Goal: Information Seeking & Learning: Learn about a topic

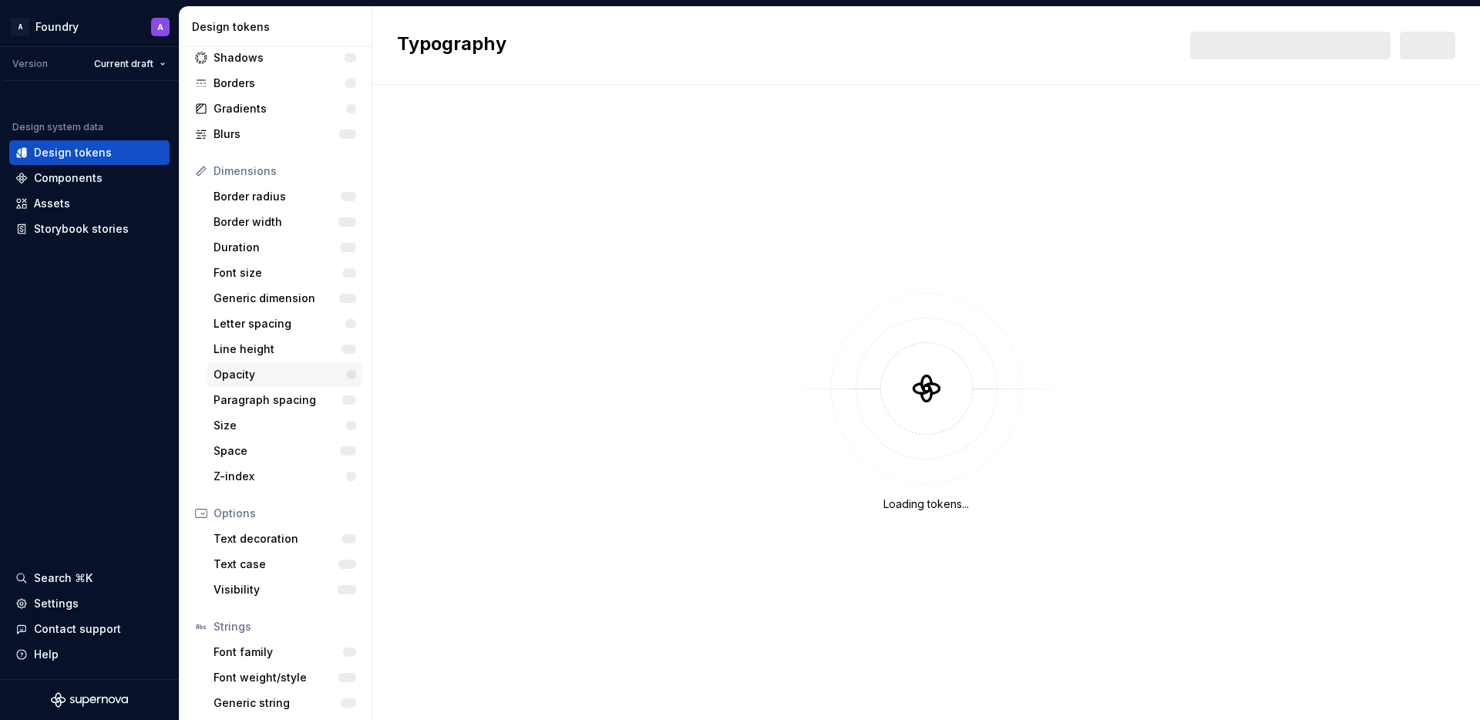
scroll to position [124, 0]
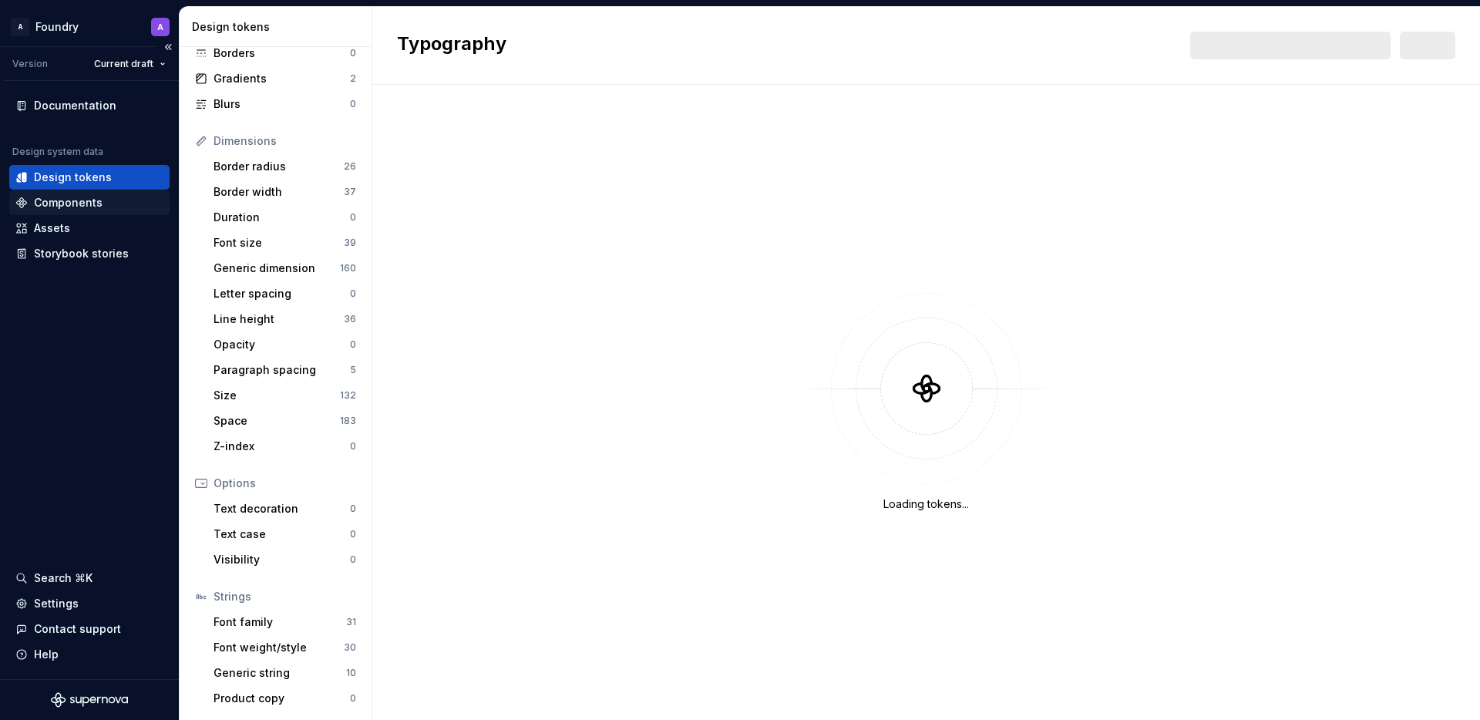
click at [87, 202] on div "Components" at bounding box center [68, 202] width 69 height 15
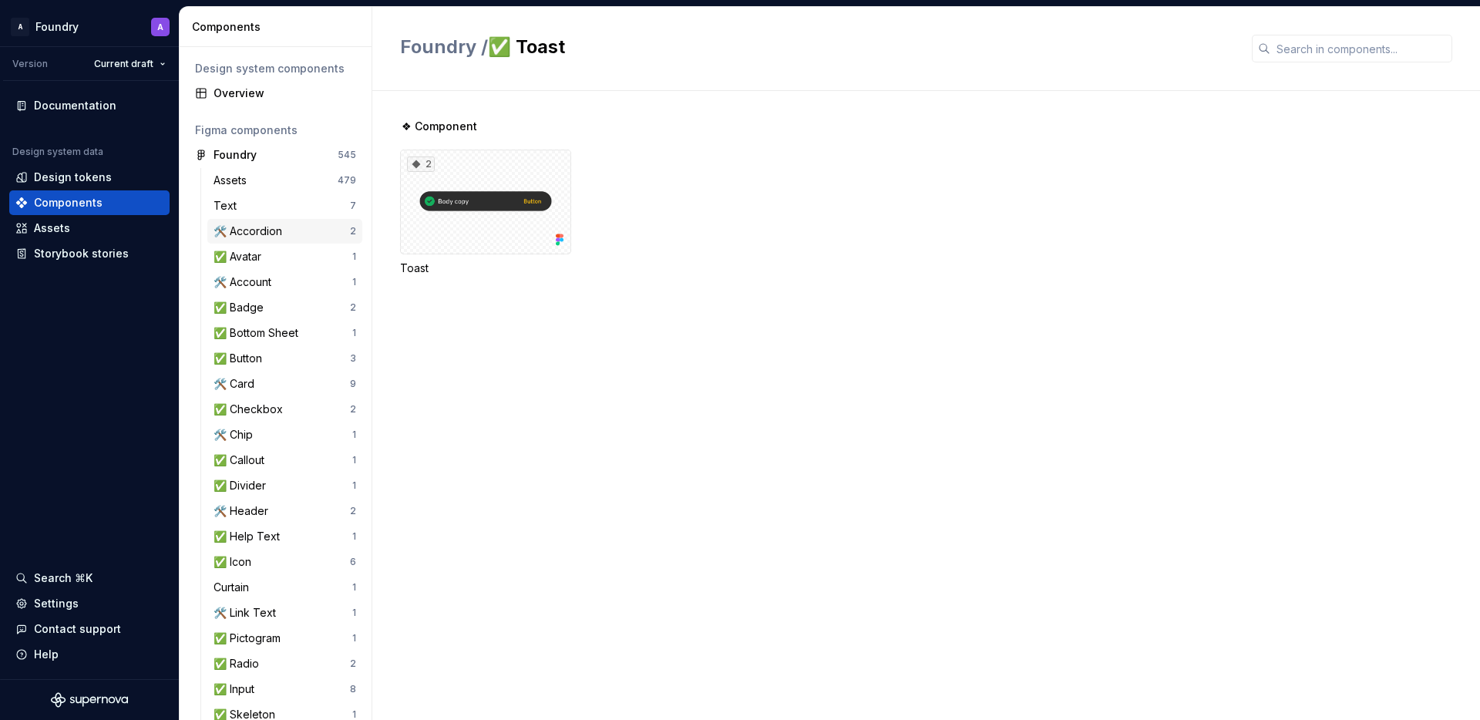
click at [267, 234] on div "🛠️ Accordion" at bounding box center [250, 230] width 75 height 15
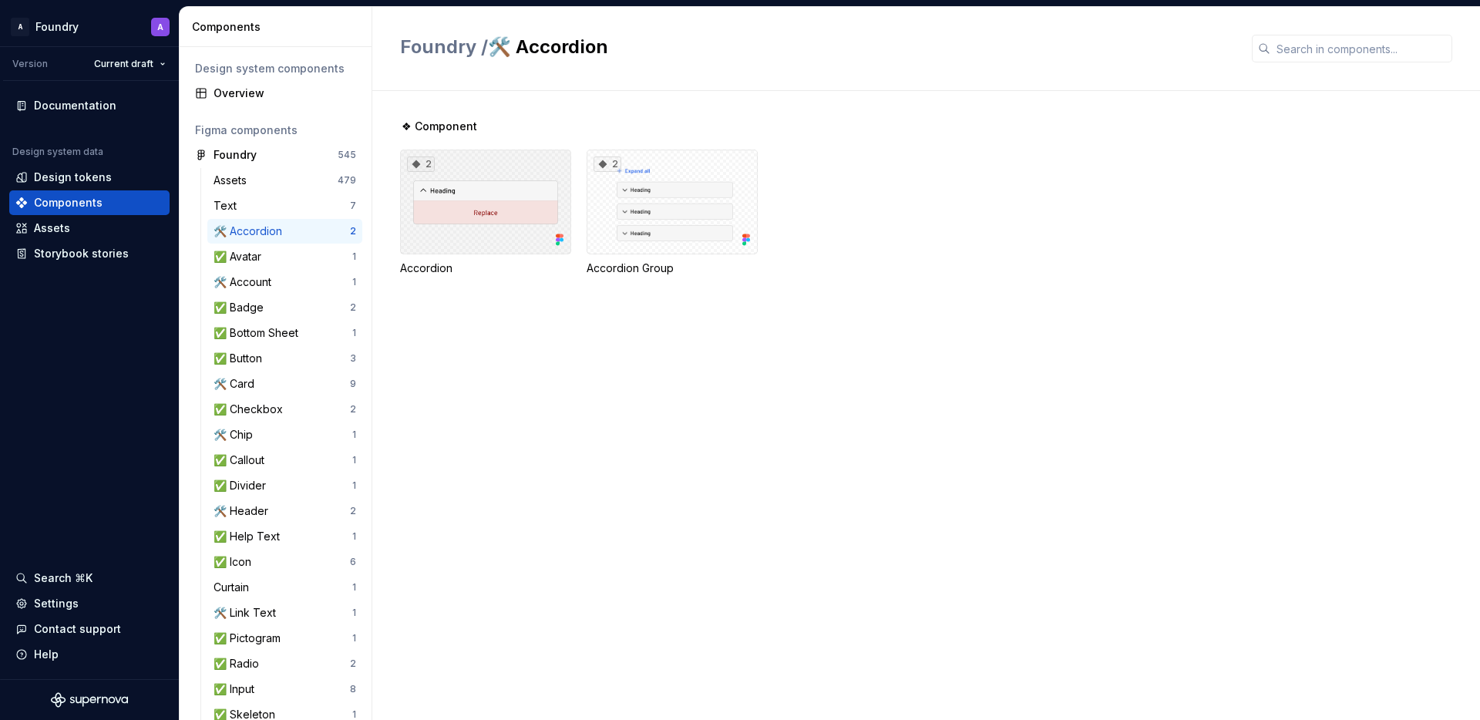
click at [466, 215] on div "2" at bounding box center [485, 201] width 171 height 105
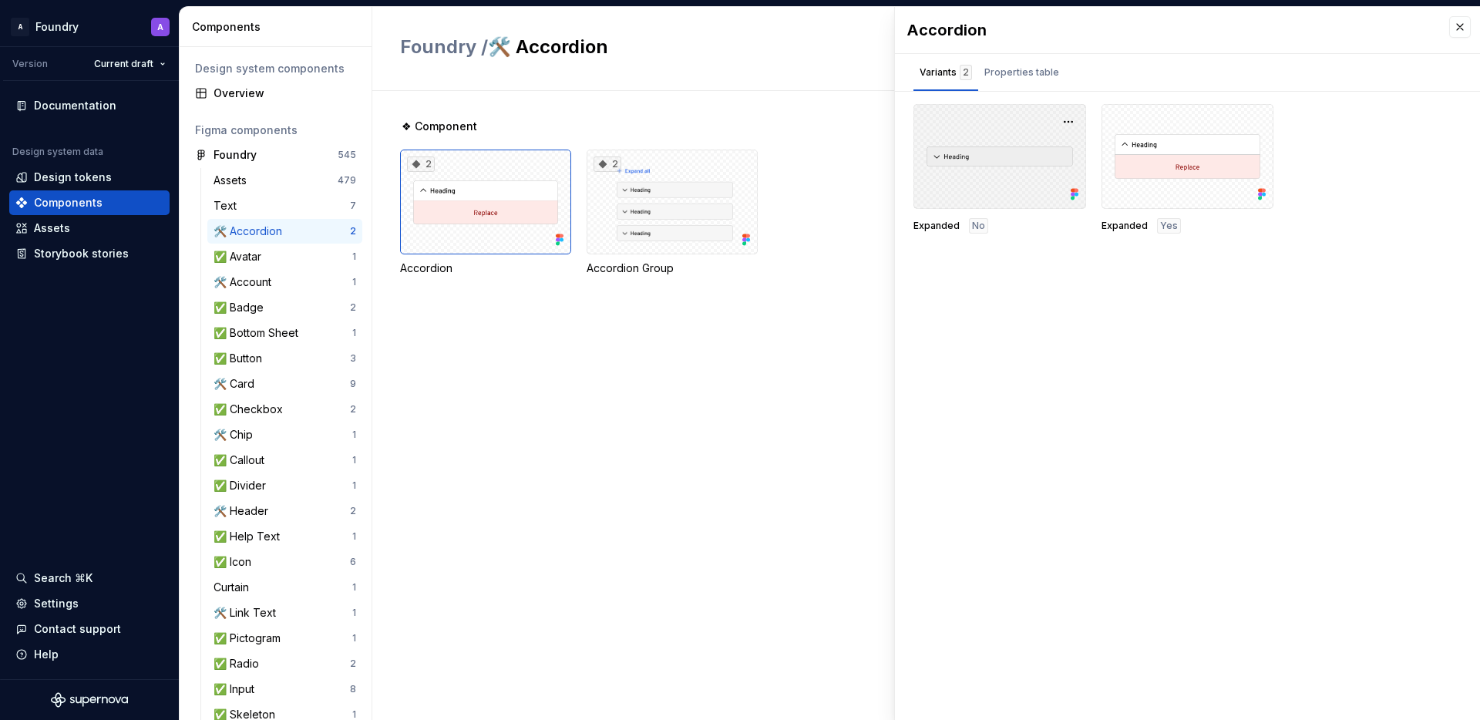
click at [997, 159] on div at bounding box center [999, 156] width 173 height 105
click at [1073, 120] on button "button" at bounding box center [1068, 122] width 22 height 22
click at [1023, 152] on div "Open in Figma" at bounding box center [1019, 167] width 100 height 46
click at [1017, 70] on div "Properties table" at bounding box center [1021, 72] width 75 height 15
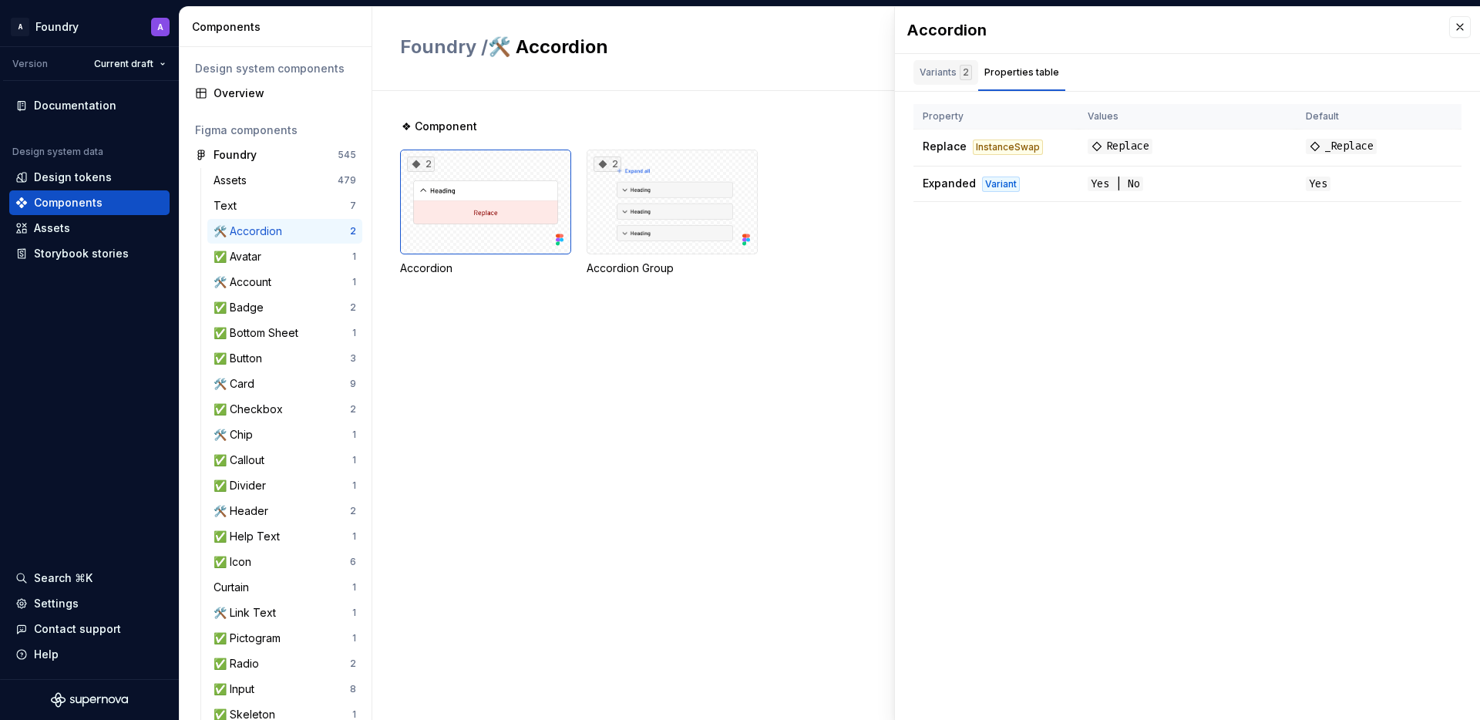
click at [959, 73] on div "2" at bounding box center [965, 72] width 12 height 15
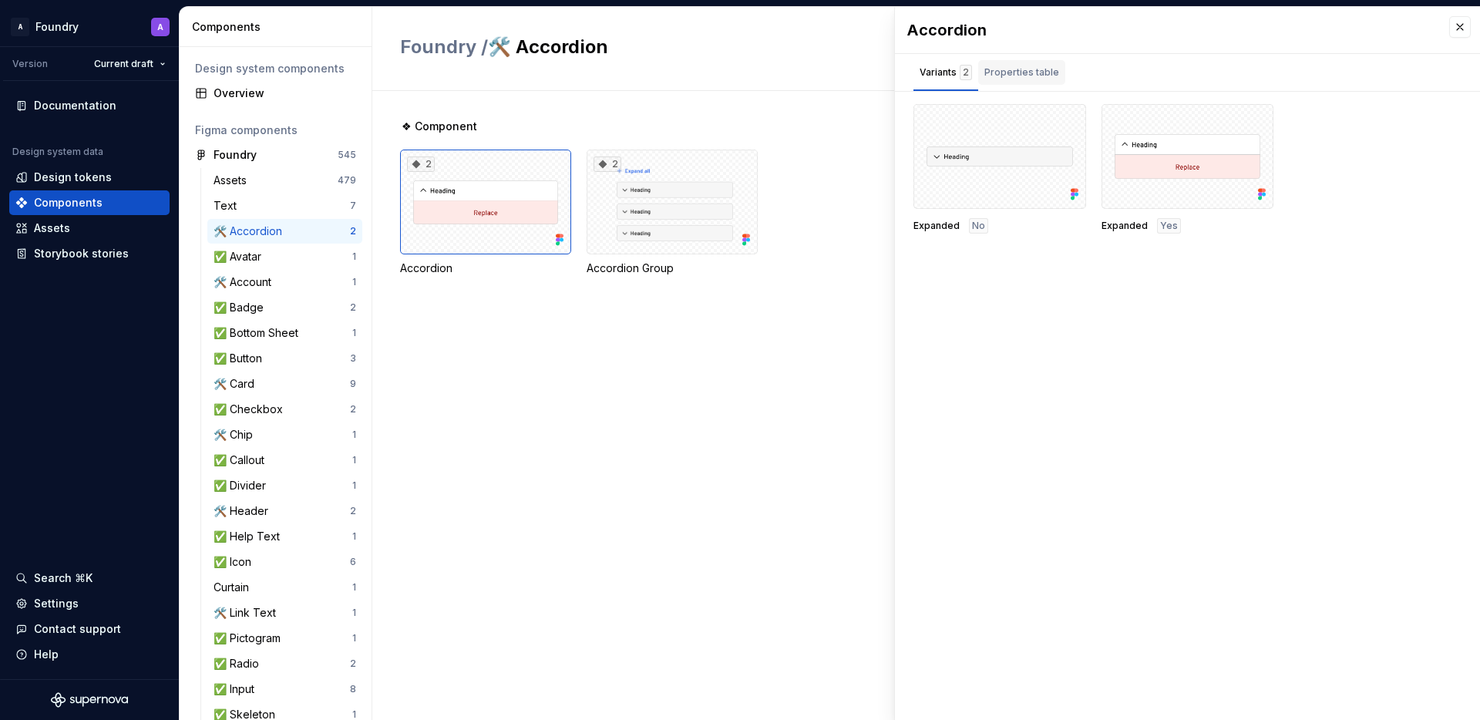
click at [1011, 72] on div "Properties table" at bounding box center [1021, 72] width 75 height 15
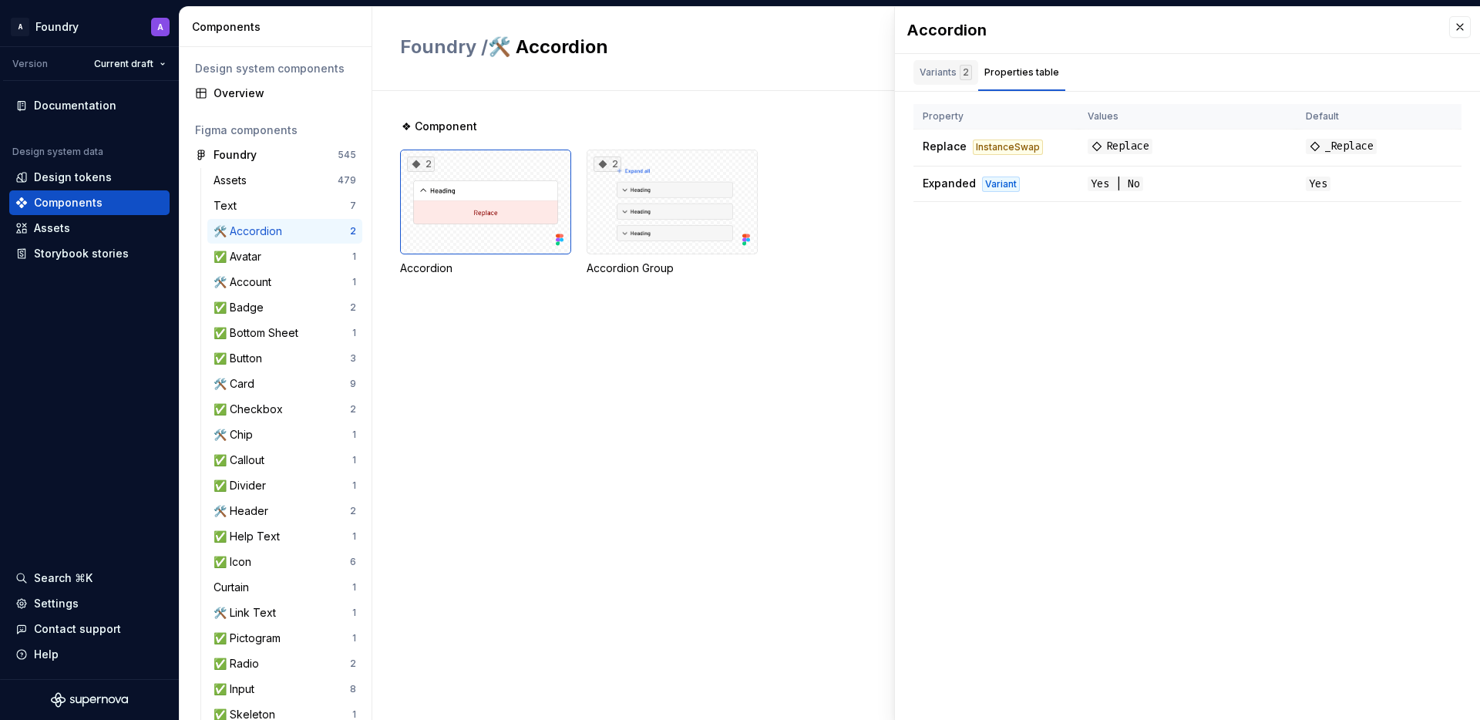
click at [934, 76] on div "Variants 2" at bounding box center [945, 72] width 52 height 15
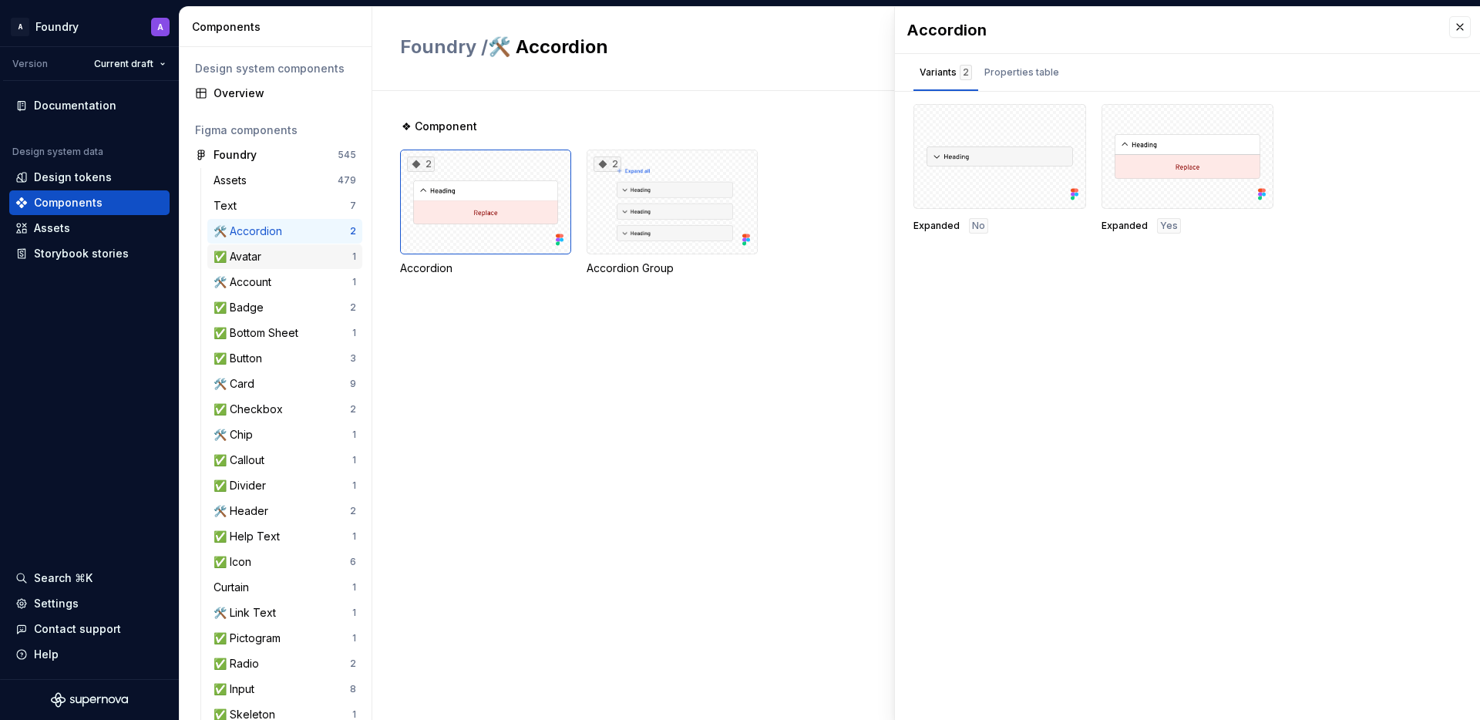
click at [304, 260] on div "✅ Avatar" at bounding box center [282, 256] width 139 height 15
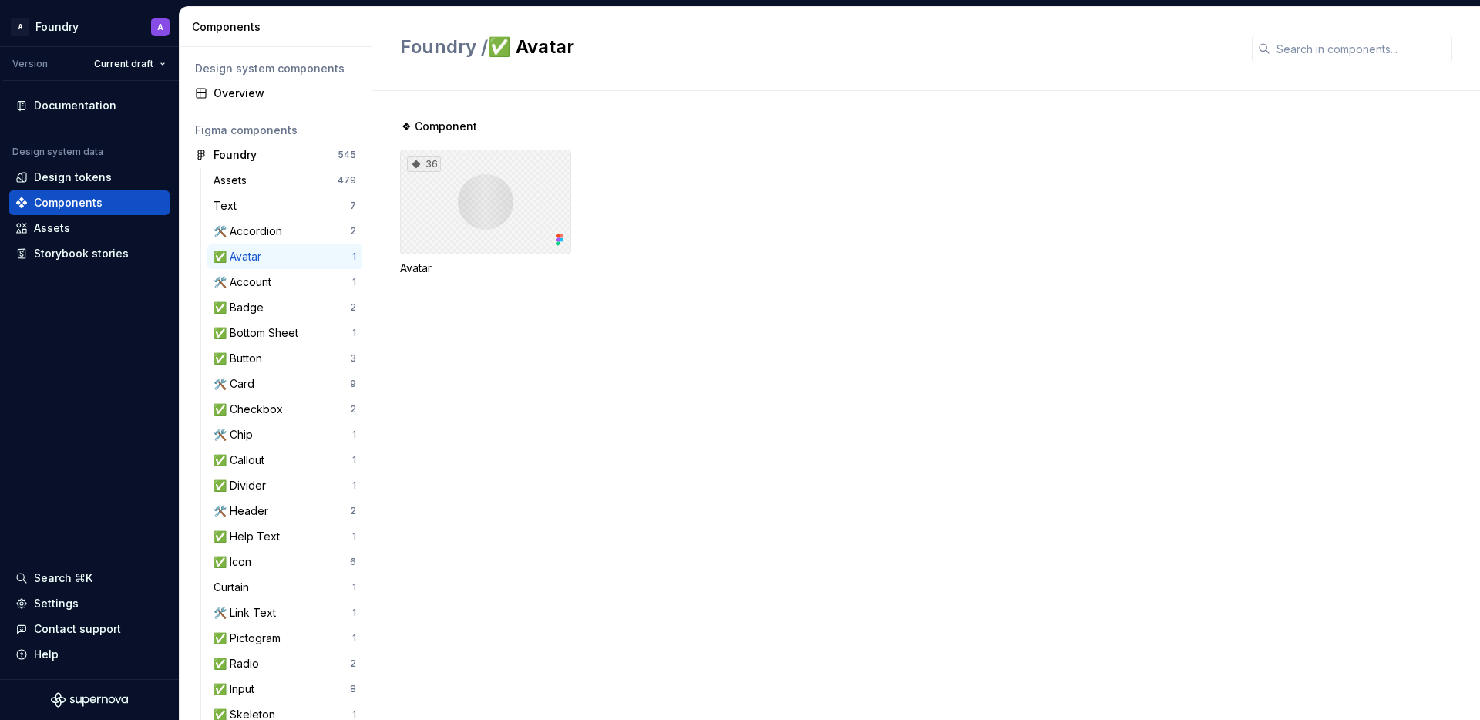
click at [525, 223] on div "36" at bounding box center [485, 201] width 171 height 105
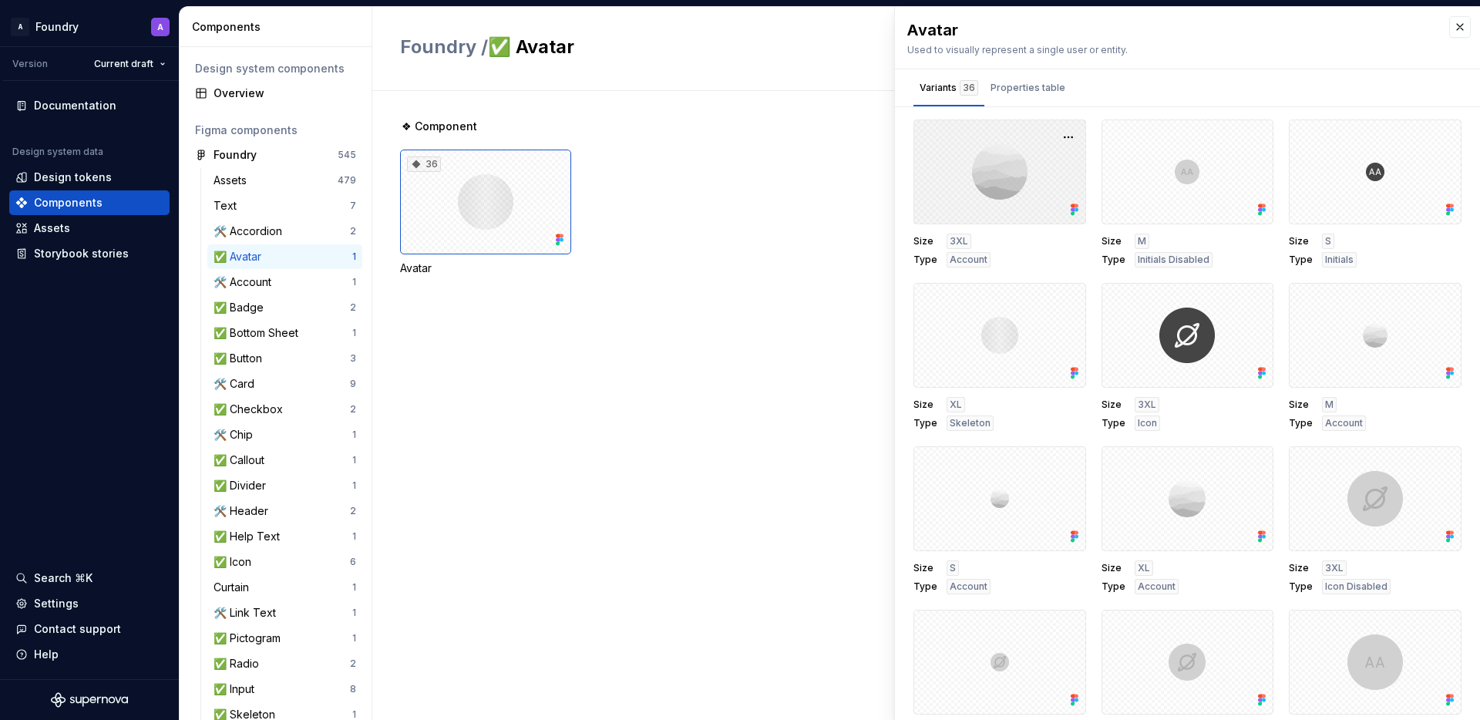
click at [1023, 200] on div at bounding box center [999, 171] width 173 height 105
click at [1000, 180] on div at bounding box center [999, 171] width 173 height 105
click at [1067, 139] on button "button" at bounding box center [1068, 137] width 22 height 22
click at [1023, 167] on div "Open in Figma" at bounding box center [1011, 183] width 100 height 46
click at [258, 241] on div "🛠️ Accordion 2" at bounding box center [284, 231] width 155 height 25
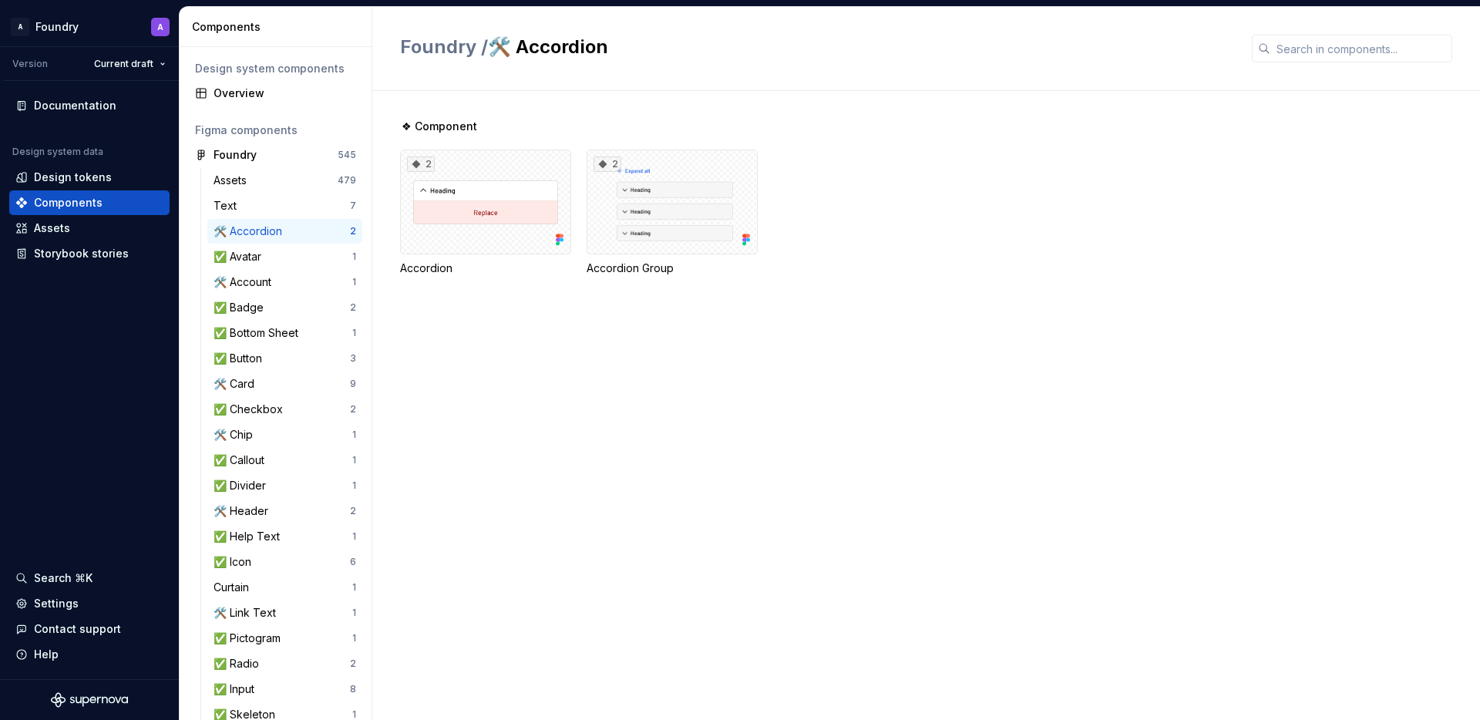
click at [872, 273] on div "2 Accordion 2 Accordion Group" at bounding box center [940, 212] width 1080 height 126
